Goal: Task Accomplishment & Management: Manage account settings

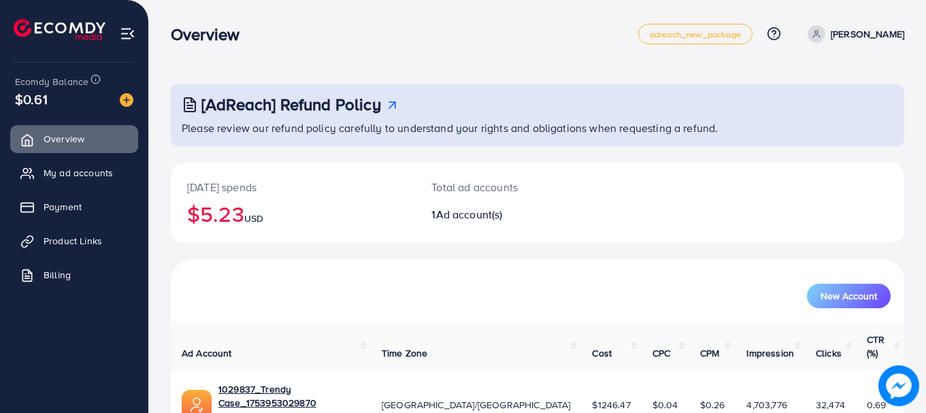
scroll to position [55, 0]
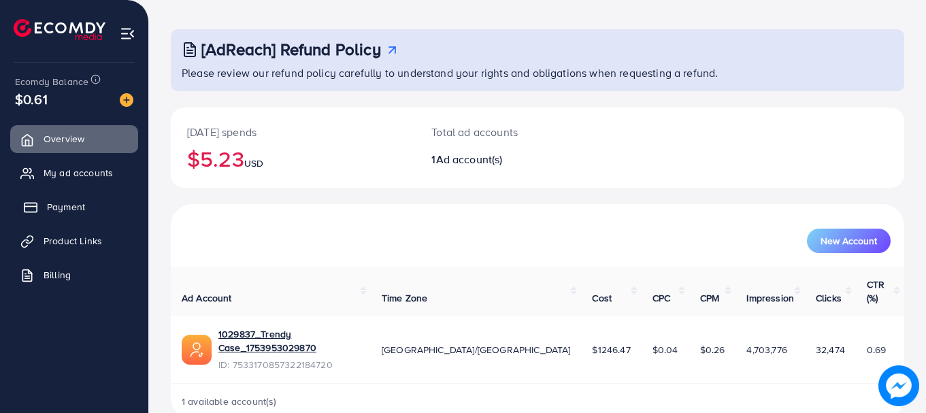
click at [93, 211] on link "Payment" at bounding box center [74, 206] width 128 height 27
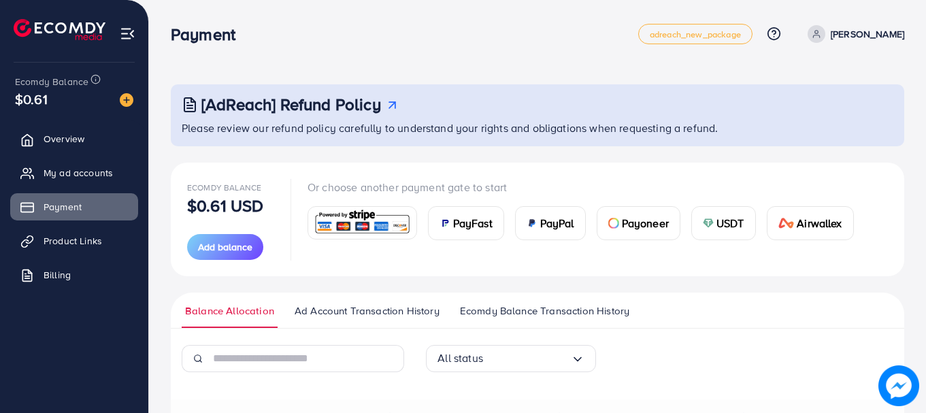
click at [567, 229] on div "PayFast PayPal Payoneer USDT Airwallex" at bounding box center [586, 217] width 557 height 45
click at [700, 219] on div "USDT" at bounding box center [723, 223] width 63 height 33
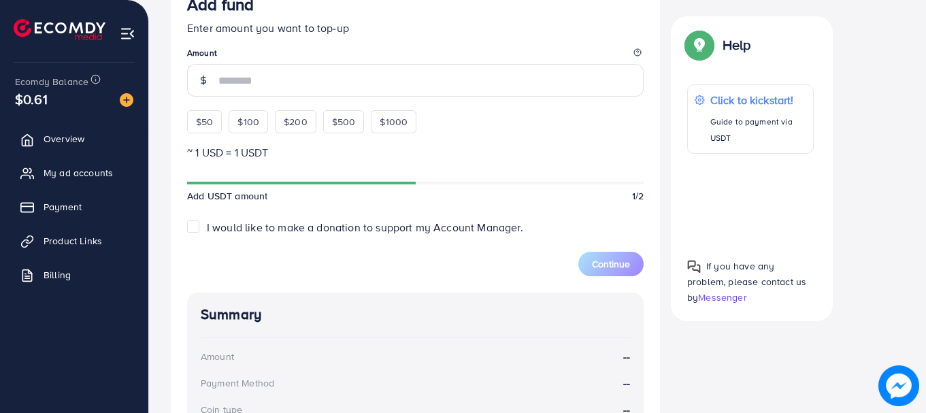
scroll to position [187, 0]
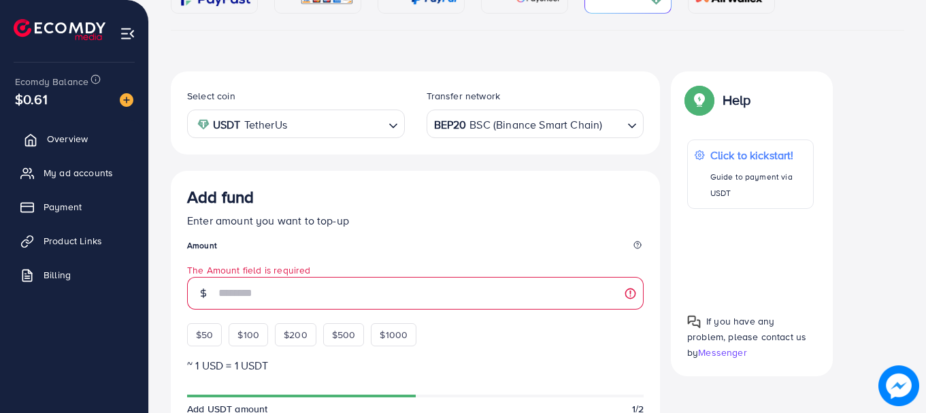
click at [72, 139] on span "Overview" at bounding box center [67, 139] width 41 height 14
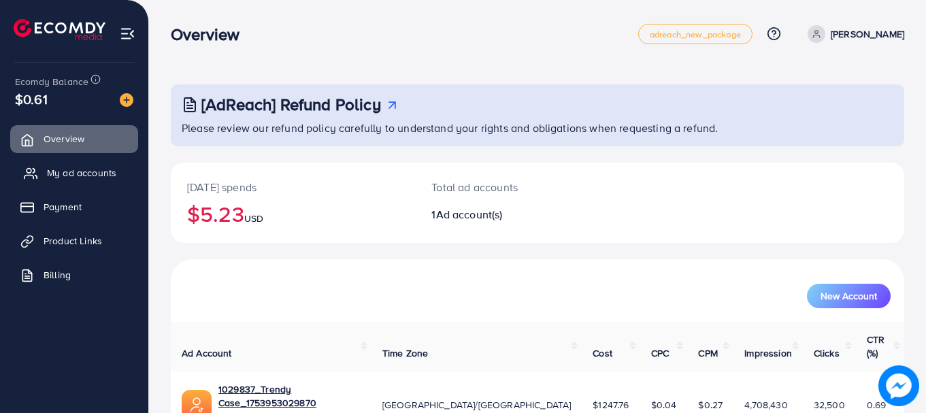
click at [95, 177] on span "My ad accounts" at bounding box center [81, 173] width 69 height 14
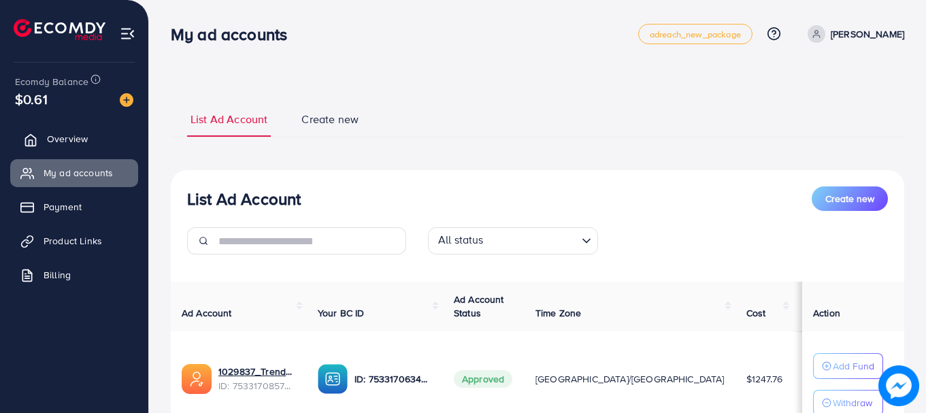
click at [80, 130] on link "Overview" at bounding box center [74, 138] width 128 height 27
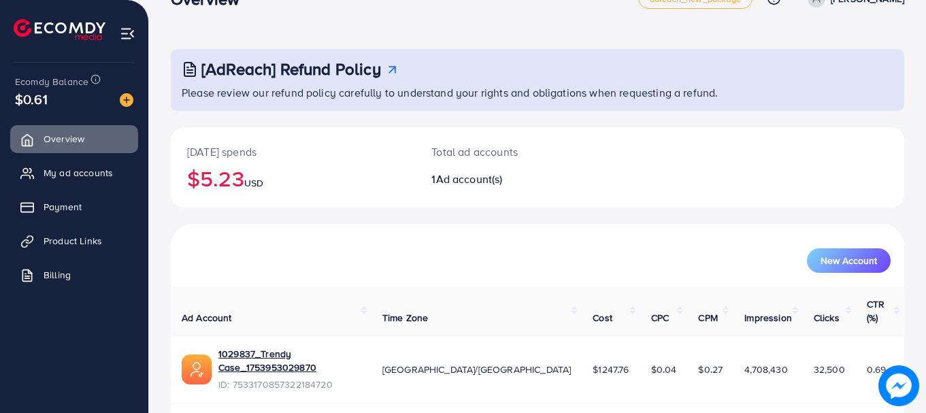
scroll to position [55, 0]
